Goal: Task Accomplishment & Management: Manage account settings

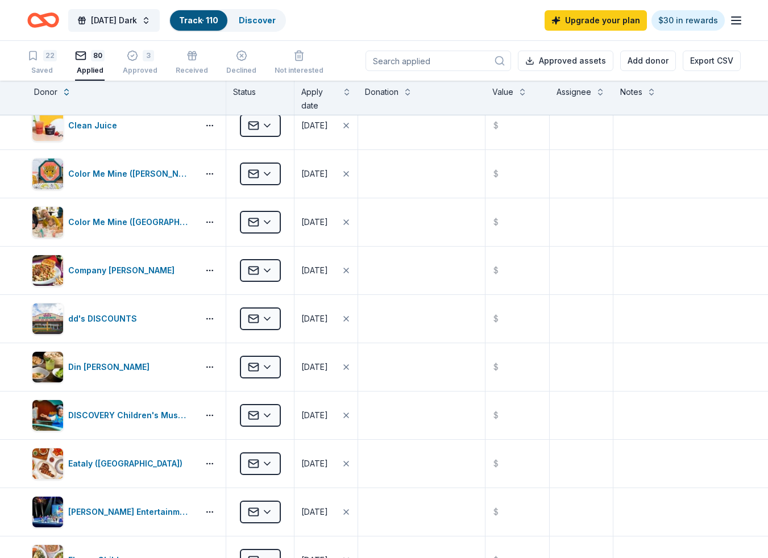
scroll to position [742, 0]
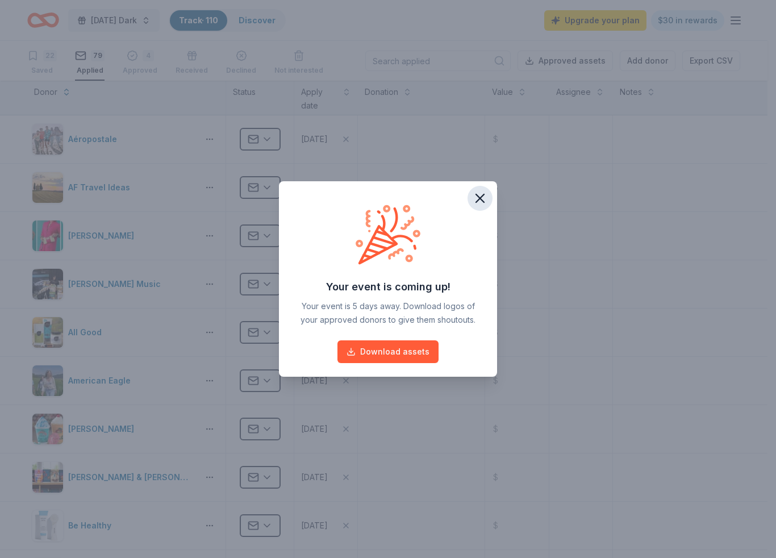
click at [482, 202] on icon "button" at bounding box center [480, 198] width 16 height 16
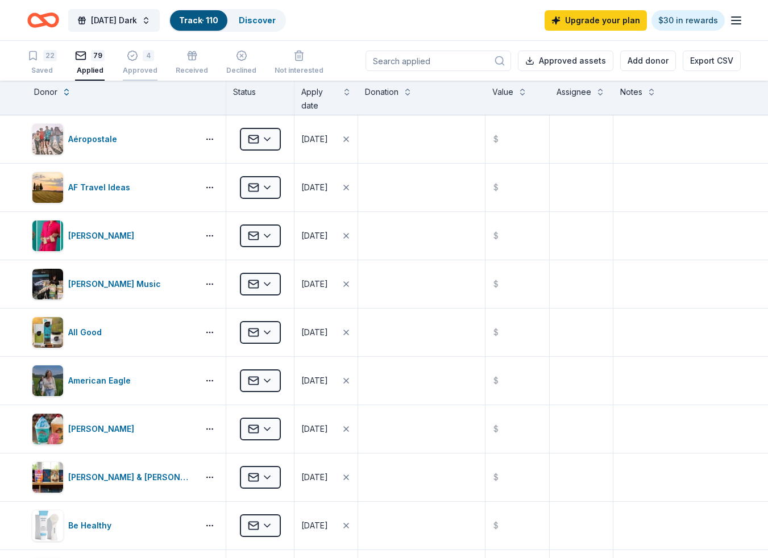
click at [142, 65] on div "4 Approved" at bounding box center [140, 62] width 35 height 25
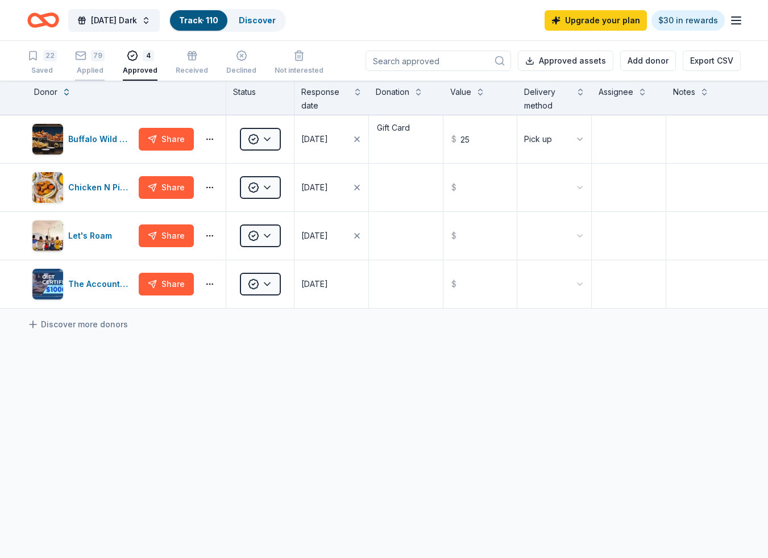
click at [93, 69] on div "Applied" at bounding box center [90, 70] width 30 height 9
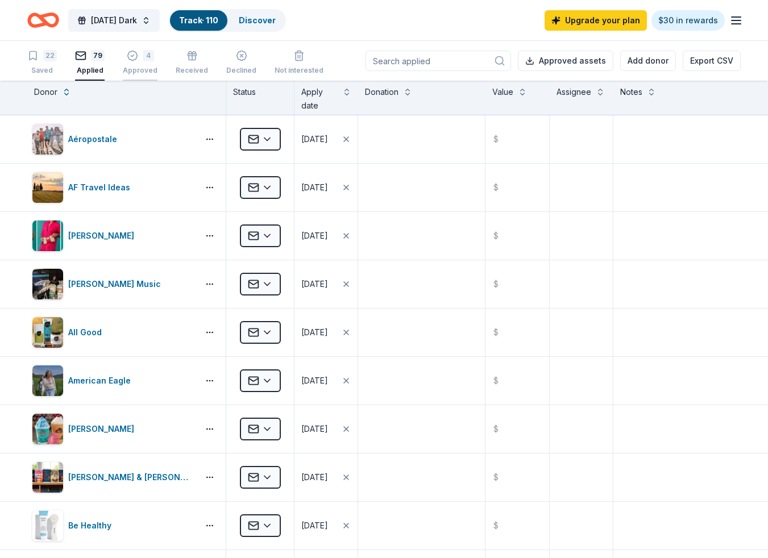
click at [141, 63] on div "4 Approved" at bounding box center [140, 62] width 35 height 25
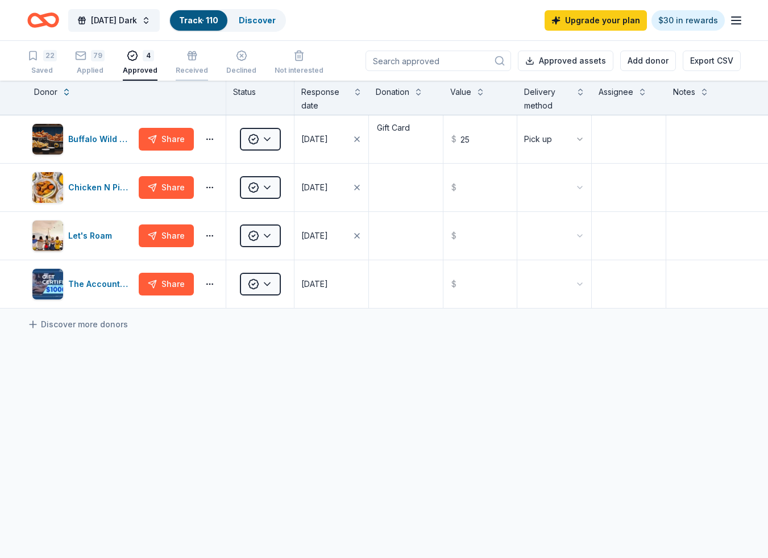
click at [185, 68] on div "Received" at bounding box center [192, 70] width 32 height 9
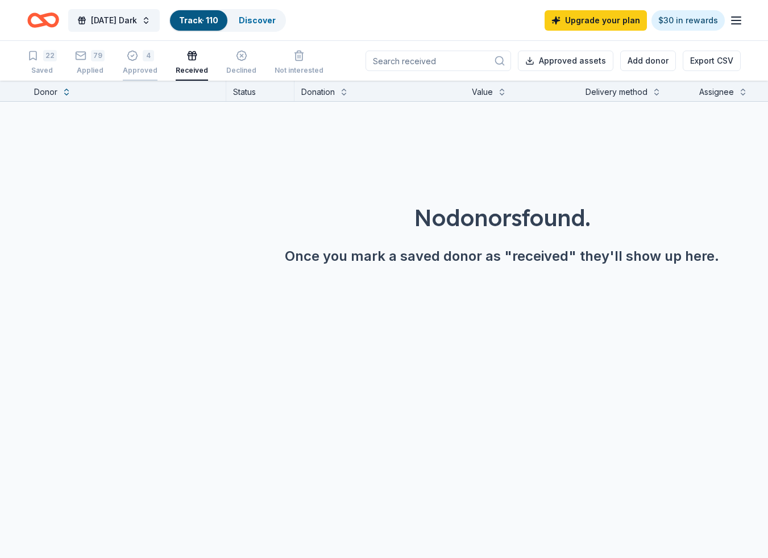
click at [139, 68] on div "Approved" at bounding box center [140, 70] width 35 height 9
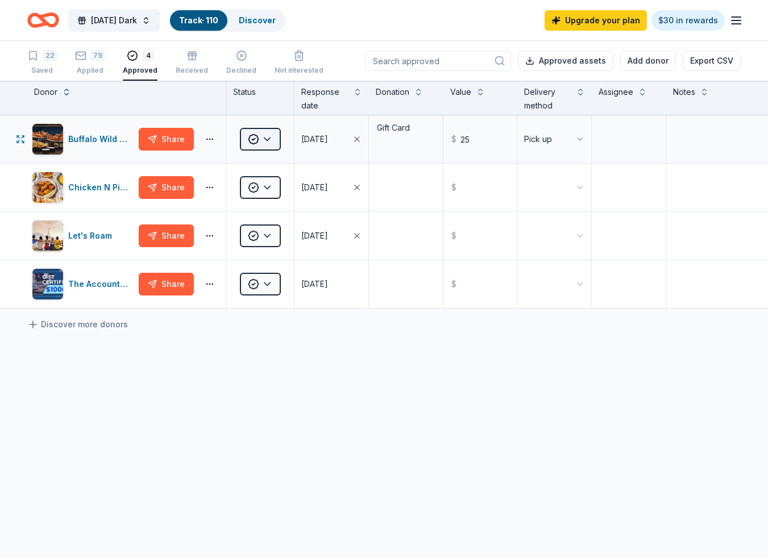
click at [267, 135] on html "[DATE] Dark Track · 110 Discover Upgrade your plan $30 in rewards 22 Saved 79 A…" at bounding box center [384, 279] width 768 height 558
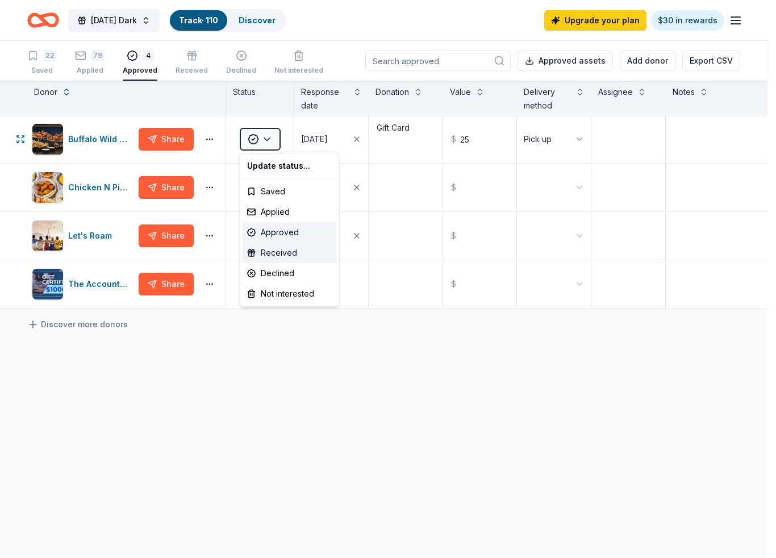
click at [282, 254] on div "Received" at bounding box center [290, 253] width 94 height 20
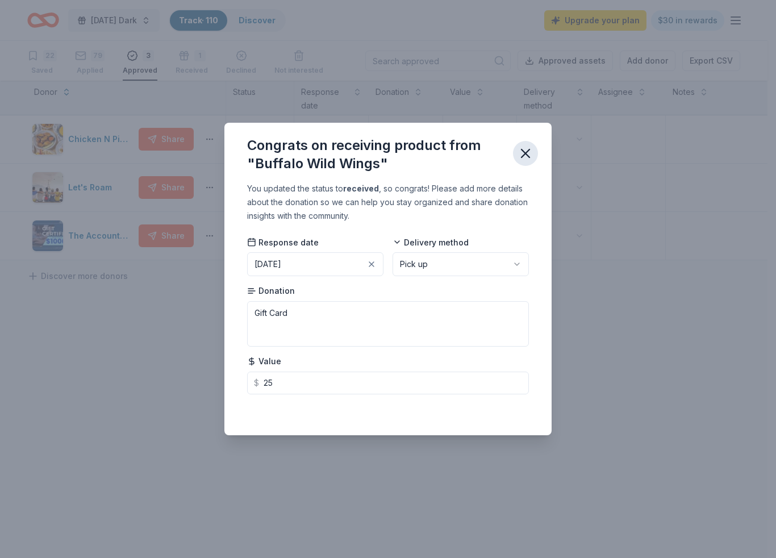
click at [527, 155] on icon "button" at bounding box center [526, 153] width 8 height 8
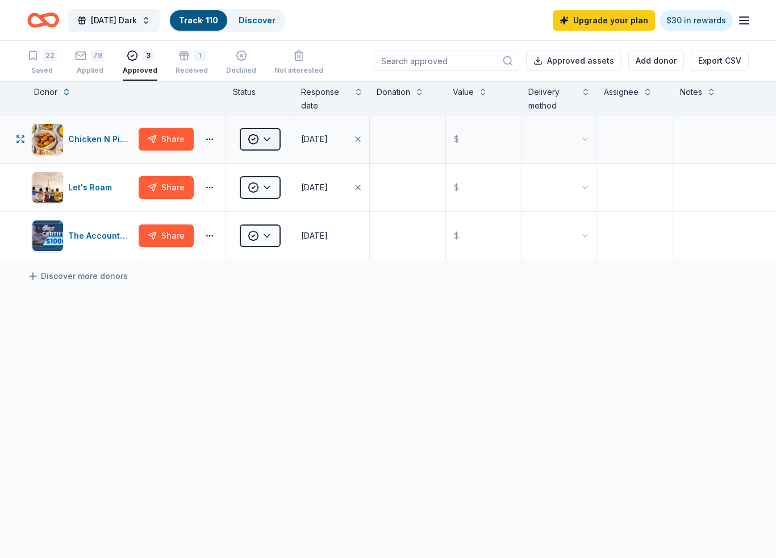
click at [274, 139] on html "[DATE] Dark Track · 110 Discover Upgrade your plan $30 in rewards 22 Saved 79 A…" at bounding box center [388, 279] width 776 height 558
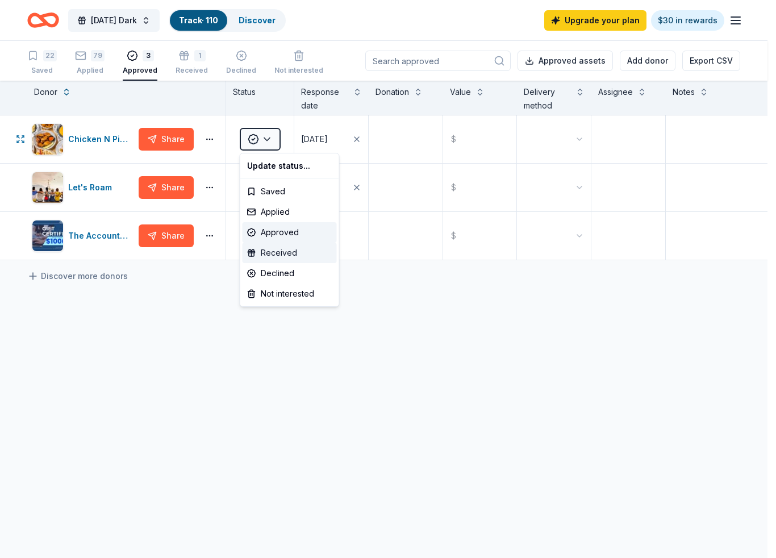
click at [266, 255] on div "Received" at bounding box center [290, 253] width 94 height 20
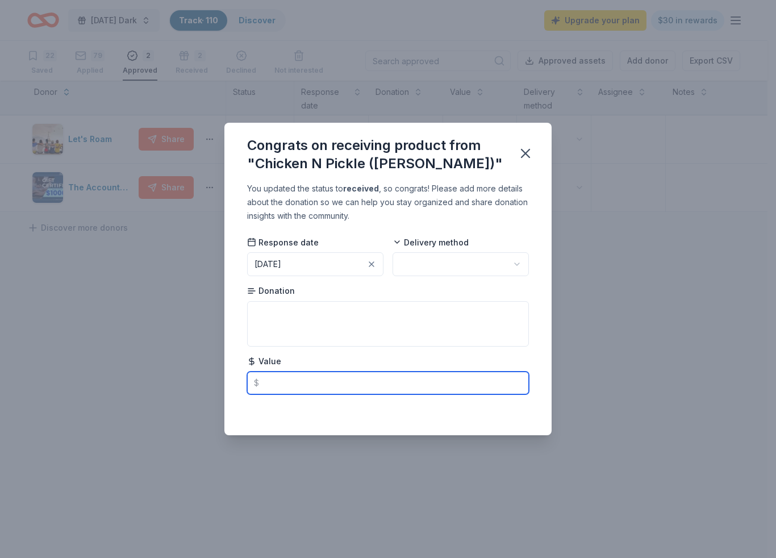
click at [282, 388] on input "text" at bounding box center [388, 383] width 282 height 23
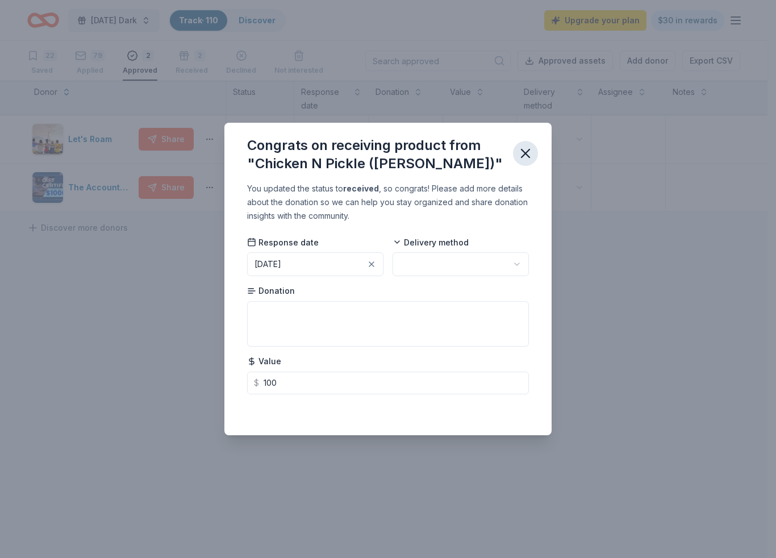
type input "100.00"
drag, startPoint x: 531, startPoint y: 155, endPoint x: 467, endPoint y: 275, distance: 136.0
click at [467, 275] on div "Congrats on receiving product from "Chicken N Pickle ([PERSON_NAME])" You updat…" at bounding box center [388, 279] width 327 height 312
click at [467, 275] on html "[DATE] Dark Track · 110 Discover Upgrade your plan $30 in rewards 22 Saved 79 A…" at bounding box center [388, 279] width 776 height 558
click at [522, 153] on icon "button" at bounding box center [526, 154] width 16 height 16
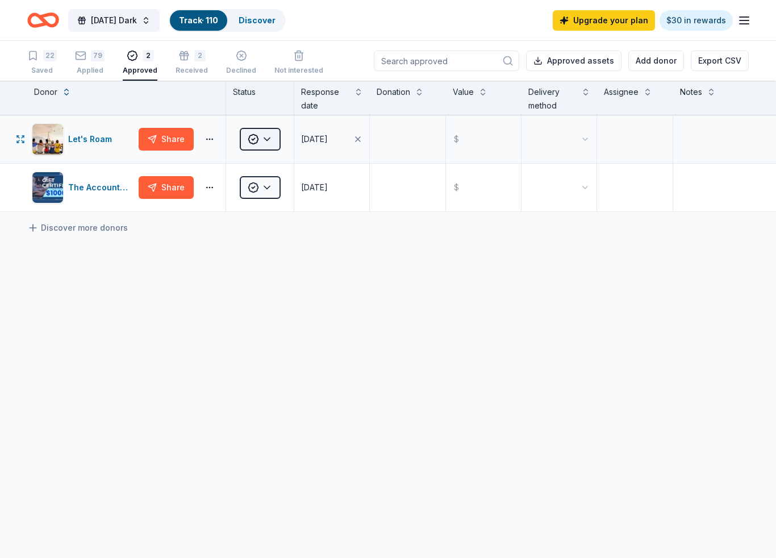
click at [267, 140] on html "[DATE] Dark Track · 110 Discover Upgrade your plan $30 in rewards 22 Saved 79 A…" at bounding box center [388, 279] width 776 height 558
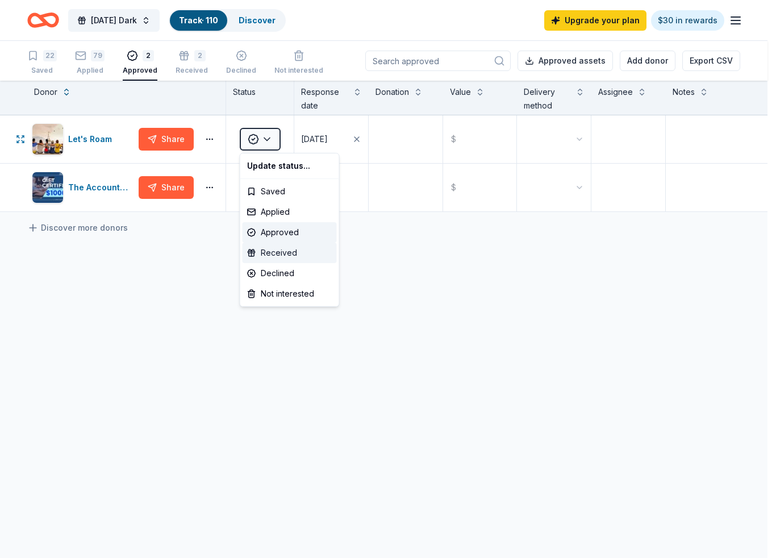
click at [274, 253] on div "Received" at bounding box center [290, 253] width 94 height 20
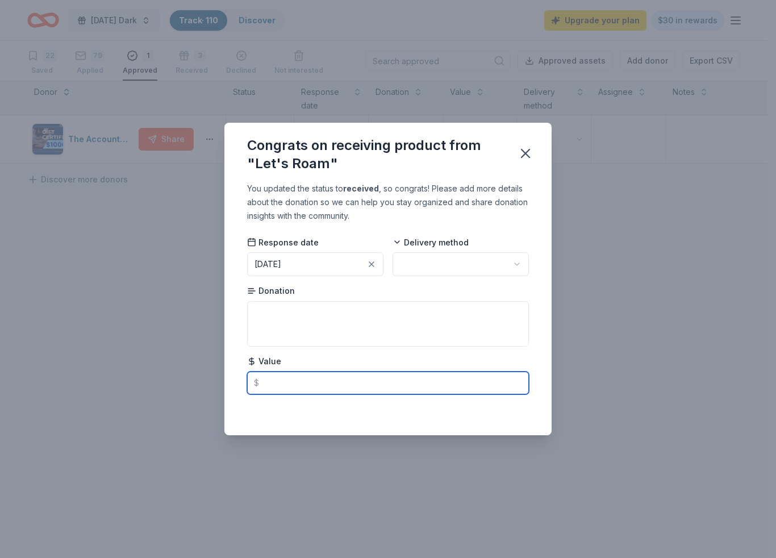
click at [279, 378] on input "text" at bounding box center [388, 383] width 282 height 23
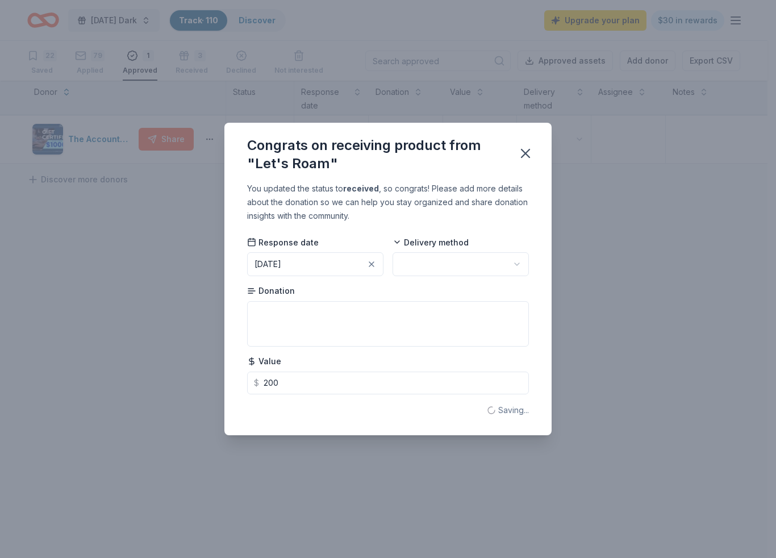
type input "200.00"
click at [462, 261] on html "[DATE] Dark Track · 110 Discover Upgrade your plan $30 in rewards 22 Saved 79 A…" at bounding box center [388, 279] width 776 height 558
click at [522, 159] on icon "button" at bounding box center [526, 154] width 16 height 16
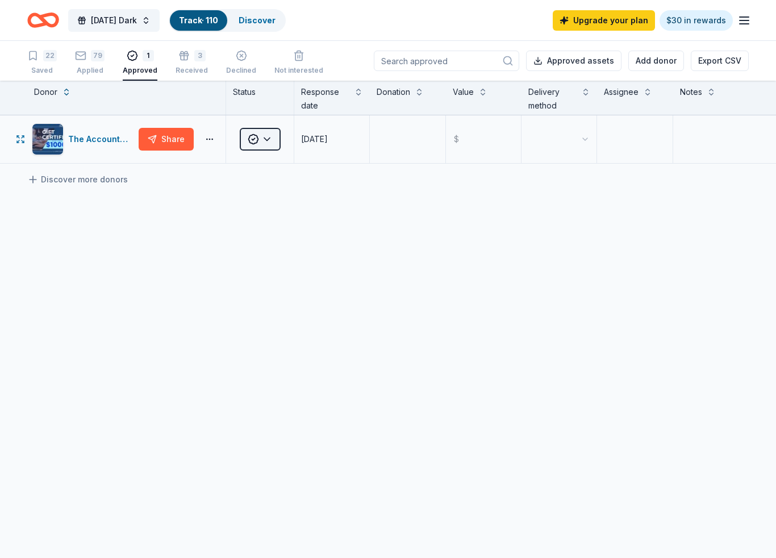
click at [272, 142] on html "[DATE] Dark Track · 110 Discover Upgrade your plan $30 in rewards 22 Saved 79 A…" at bounding box center [388, 279] width 776 height 558
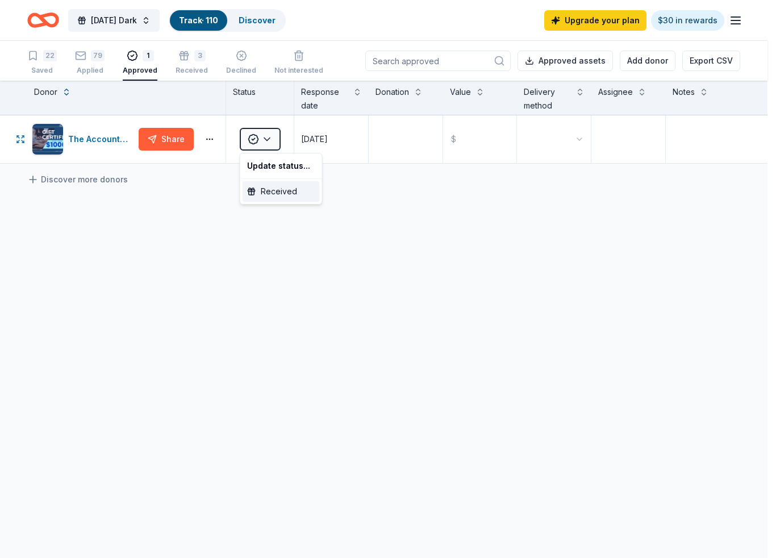
click at [274, 190] on div "Received" at bounding box center [281, 191] width 77 height 20
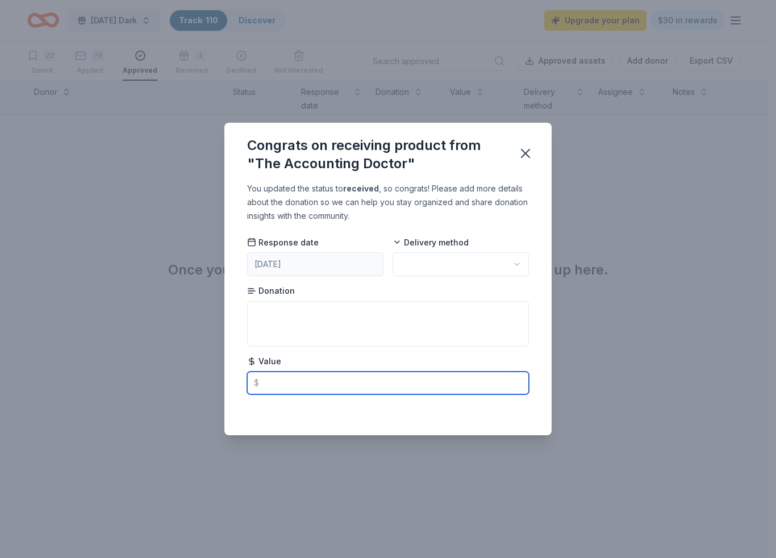
click at [296, 380] on input "text" at bounding box center [388, 383] width 282 height 23
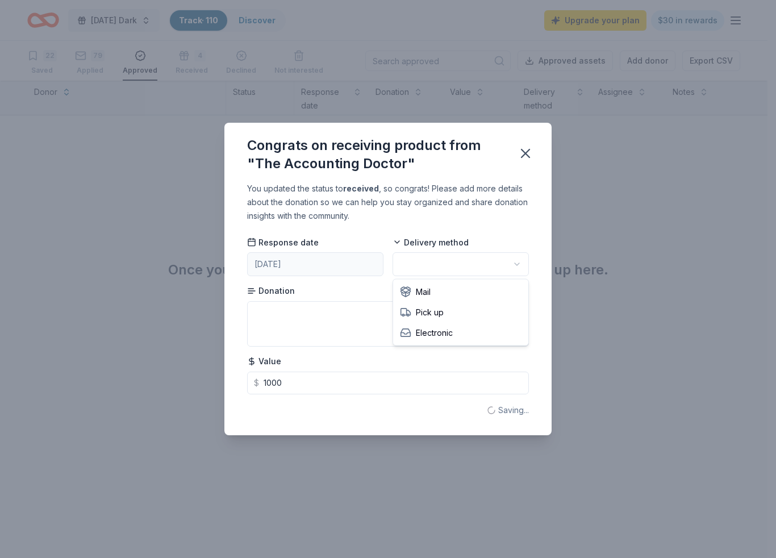
type input "1000.00"
click at [435, 260] on html "[DATE] Dark Track · 110 Discover Upgrade your plan $30 in rewards 22 Saved 79 A…" at bounding box center [388, 279] width 776 height 558
click at [527, 148] on icon "button" at bounding box center [526, 154] width 16 height 16
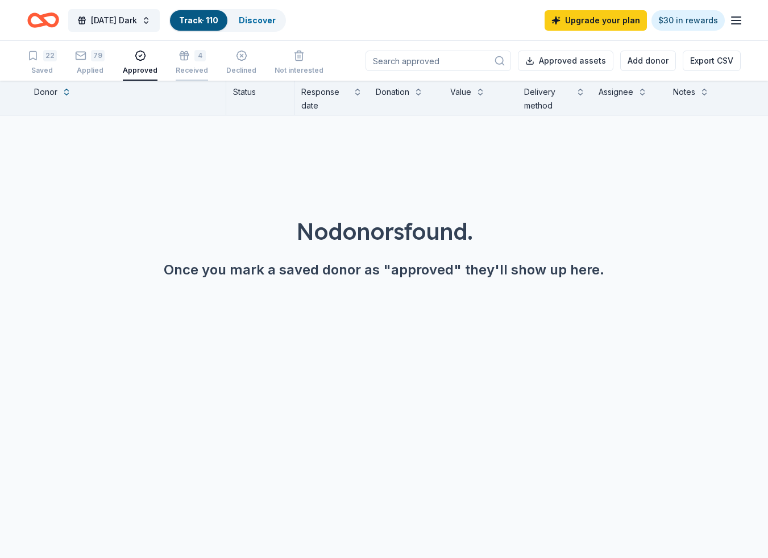
click at [197, 56] on div "4" at bounding box center [199, 49] width 11 height 11
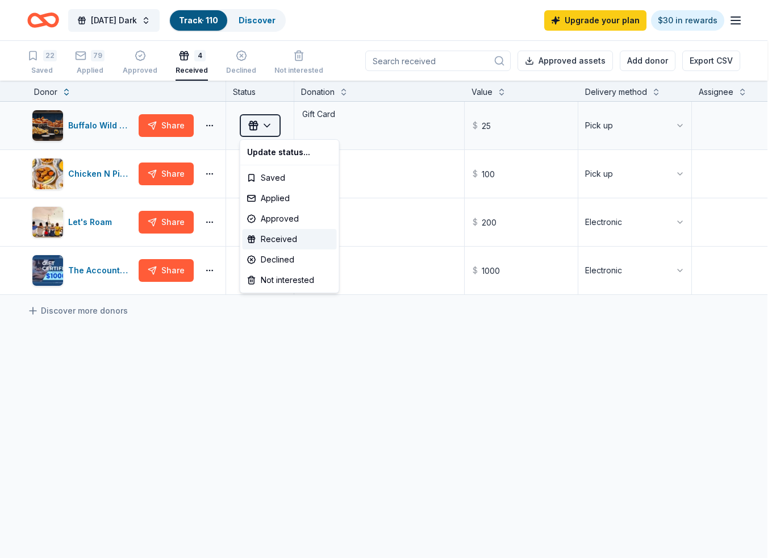
click at [273, 121] on html "[DATE] Dark Track · 110 Discover Upgrade your plan $30 in rewards 22 Saved 79 A…" at bounding box center [388, 279] width 776 height 558
click at [273, 235] on div "Received" at bounding box center [290, 239] width 94 height 20
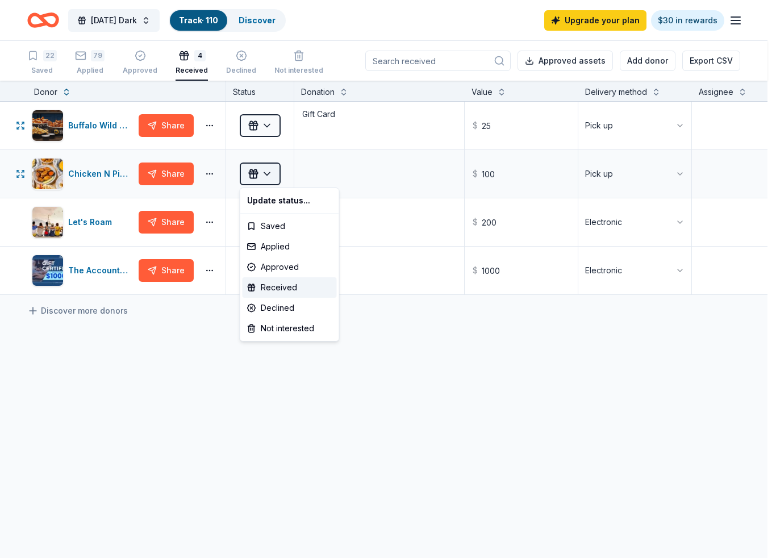
click at [269, 174] on html "[DATE] Dark Track · 110 Discover Upgrade your plan $30 in rewards 22 Saved 79 A…" at bounding box center [388, 279] width 776 height 558
click at [270, 282] on div "Received" at bounding box center [290, 287] width 94 height 20
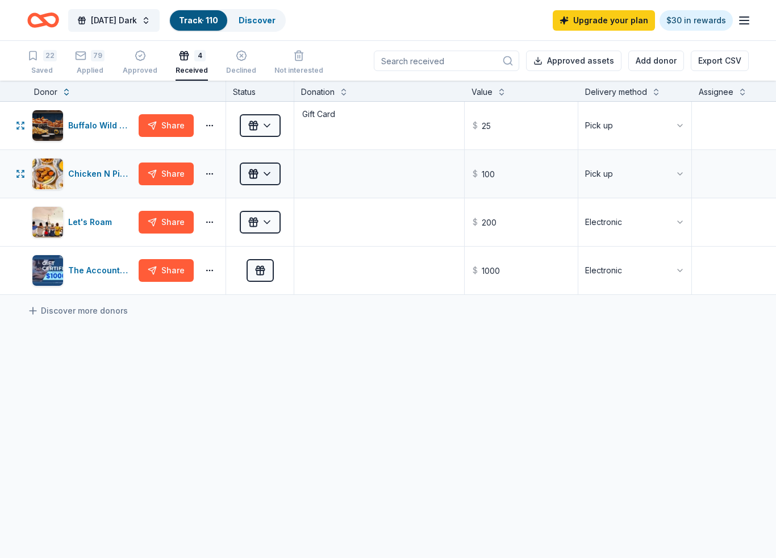
click at [274, 175] on html "[DATE] Dark Track · 110 Discover Upgrade your plan $30 in rewards 22 Saved 79 A…" at bounding box center [388, 279] width 776 height 558
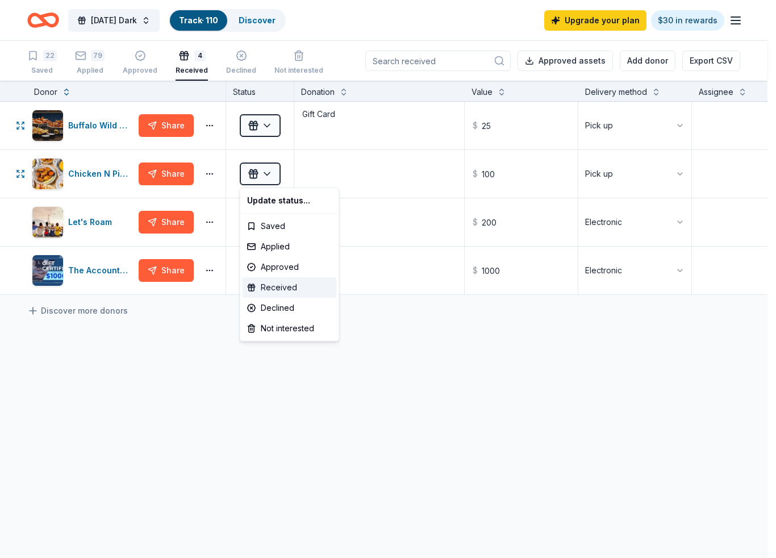
click at [273, 284] on div "Received" at bounding box center [290, 287] width 94 height 20
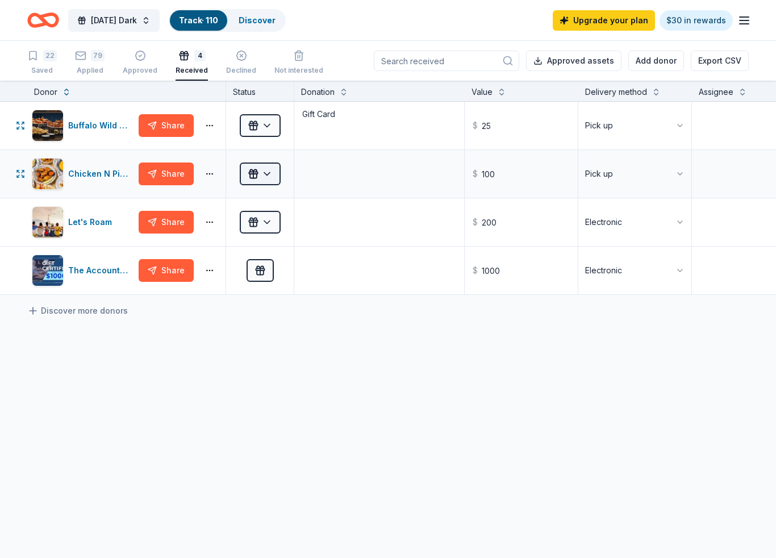
click at [265, 174] on html "[DATE] Dark Track · 110 Discover Upgrade your plan $30 in rewards 22 Saved 79 A…" at bounding box center [388, 279] width 776 height 558
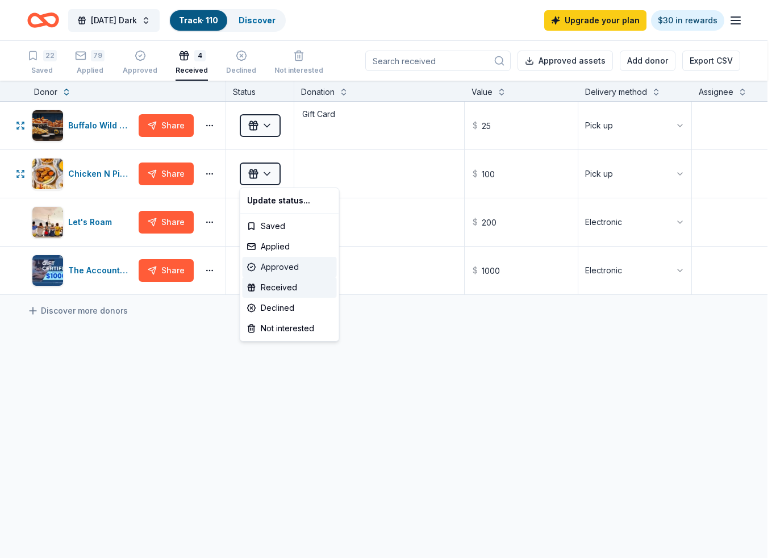
click at [273, 265] on div "Approved" at bounding box center [290, 267] width 94 height 20
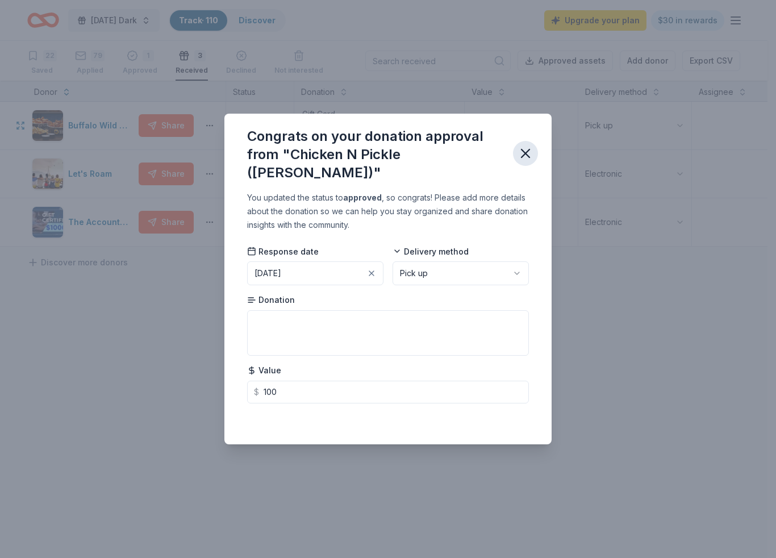
click at [528, 152] on icon "button" at bounding box center [526, 153] width 8 height 8
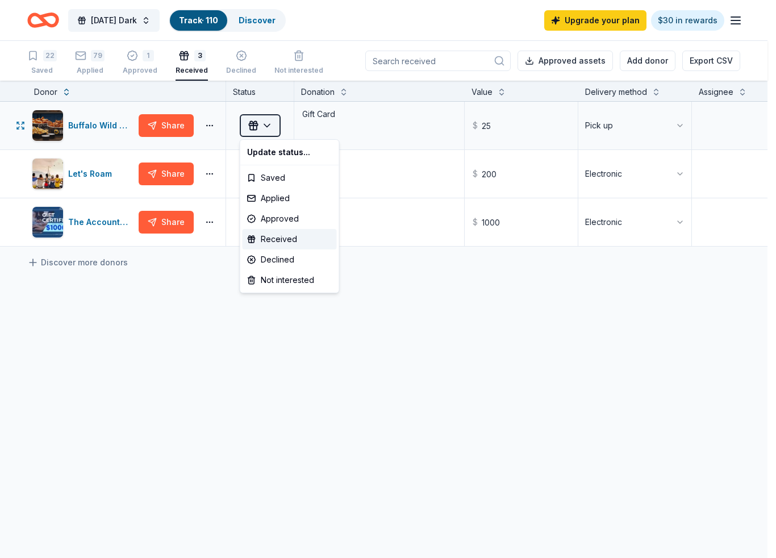
click at [267, 128] on html "[DATE] Dark Track · 110 Discover Upgrade your plan $30 in rewards 22 Saved 79 A…" at bounding box center [388, 279] width 776 height 558
click at [277, 218] on div "Approved" at bounding box center [290, 219] width 94 height 20
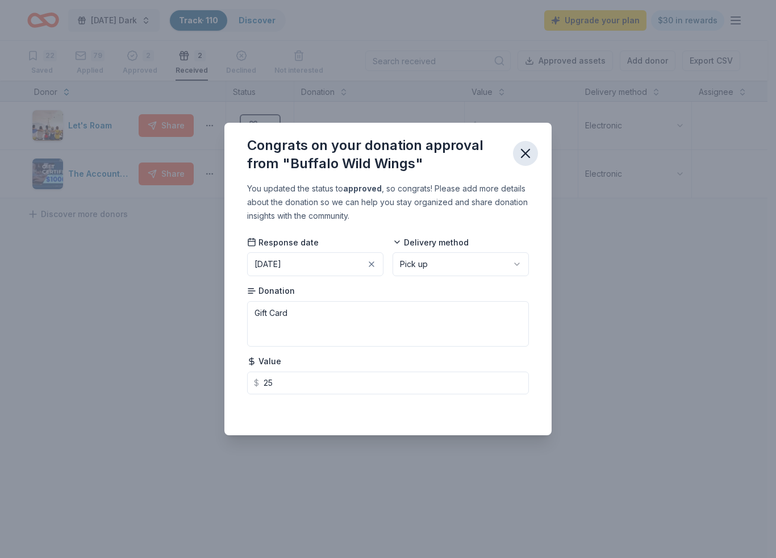
click at [523, 152] on icon "button" at bounding box center [526, 153] width 8 height 8
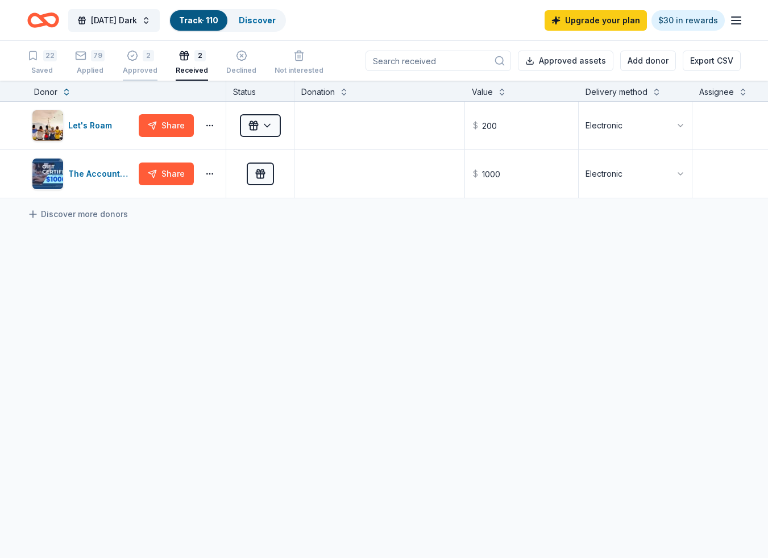
click at [139, 60] on div "2 Approved" at bounding box center [140, 56] width 35 height 25
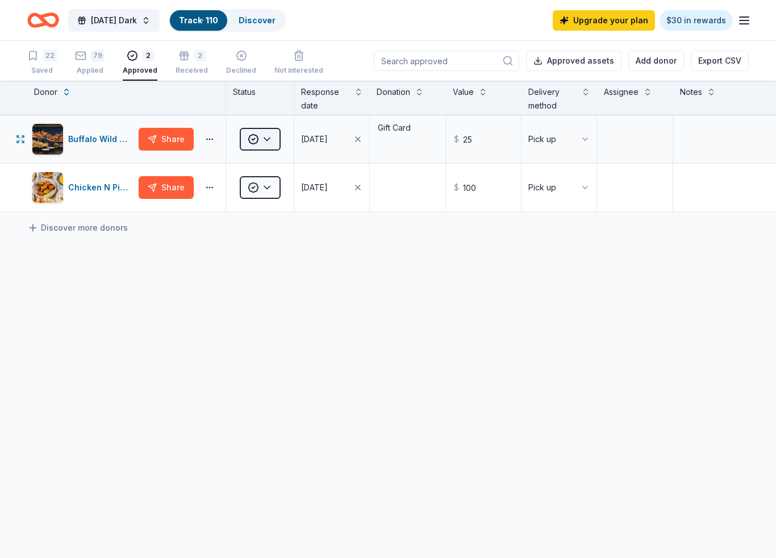
click at [272, 138] on html "[DATE] Dark Track · 110 Discover Upgrade your plan $30 in rewards 22 Saved 79 A…" at bounding box center [388, 279] width 776 height 558
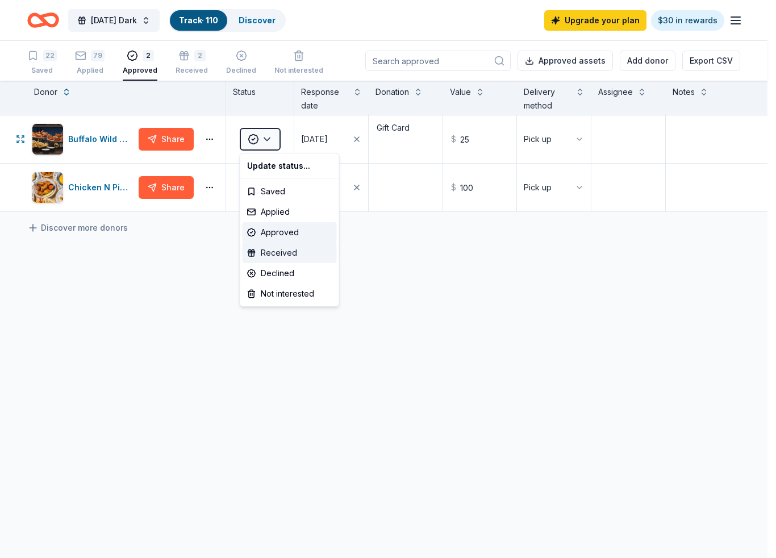
click at [269, 251] on div "Received" at bounding box center [290, 253] width 94 height 20
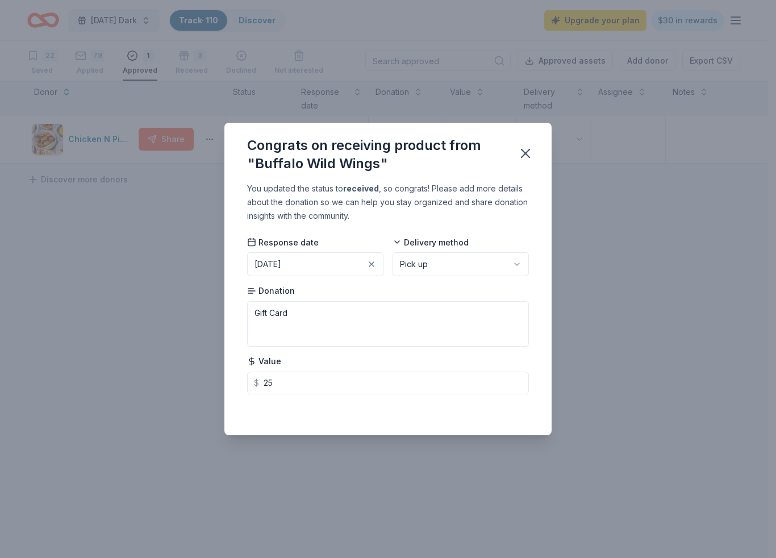
click at [427, 260] on html "[DATE] Dark Track · 110 Discover Upgrade your plan $30 in rewards 22 Saved 79 A…" at bounding box center [388, 279] width 776 height 558
click at [523, 152] on icon "button" at bounding box center [526, 153] width 8 height 8
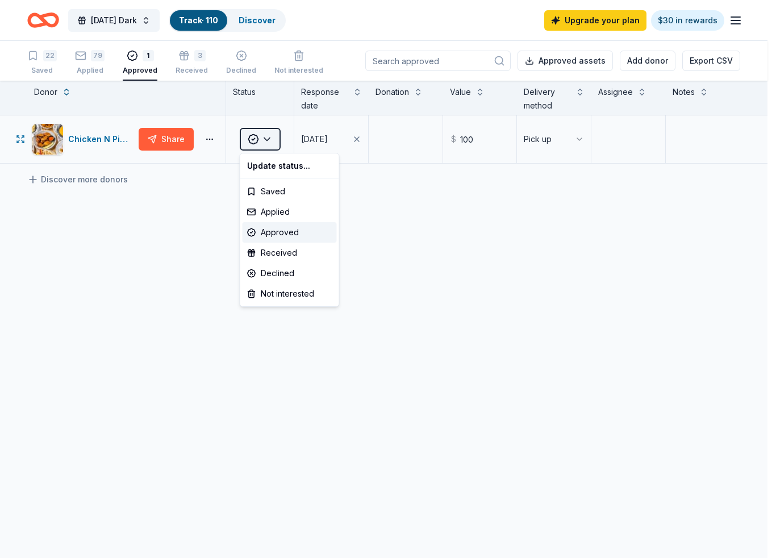
click at [270, 135] on html "[DATE] Dark Track · 110 Discover Upgrade your plan $30 in rewards 22 Saved 79 A…" at bounding box center [388, 279] width 776 height 558
click at [262, 252] on div "Received" at bounding box center [290, 253] width 94 height 20
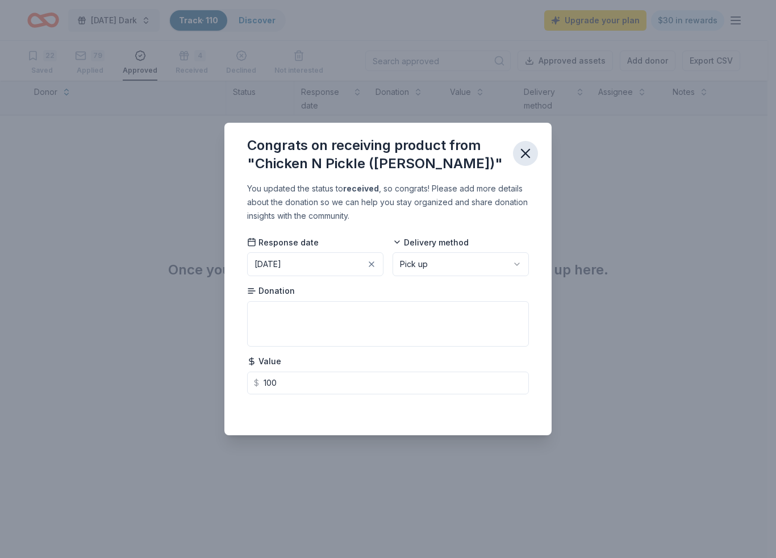
click at [526, 149] on icon "button" at bounding box center [526, 154] width 16 height 16
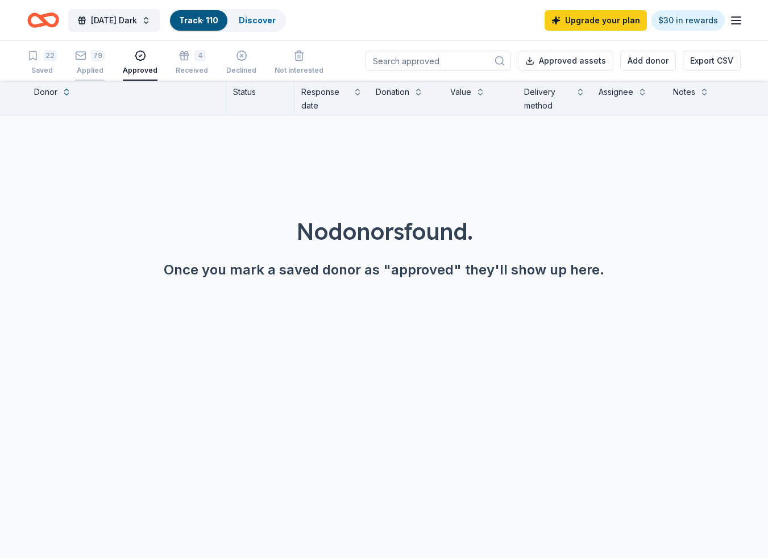
click at [86, 63] on div "79 Applied" at bounding box center [90, 62] width 30 height 25
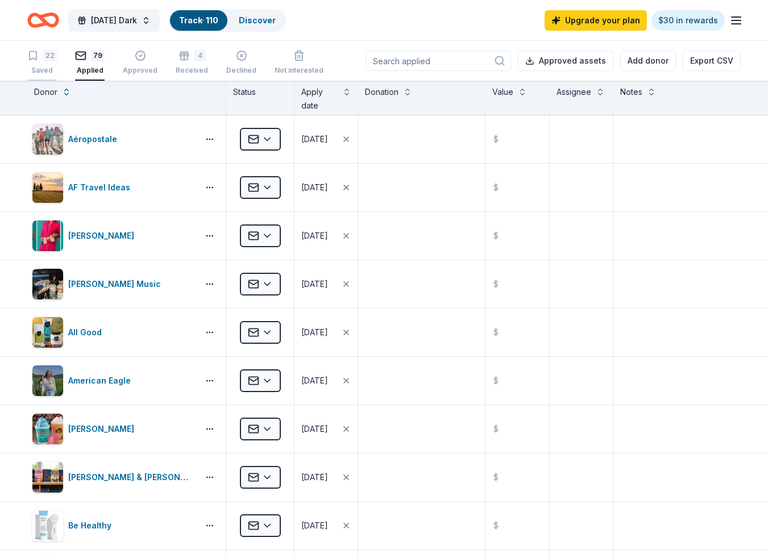
click at [43, 61] on div "22 Saved" at bounding box center [42, 62] width 30 height 25
